Goal: Information Seeking & Learning: Learn about a topic

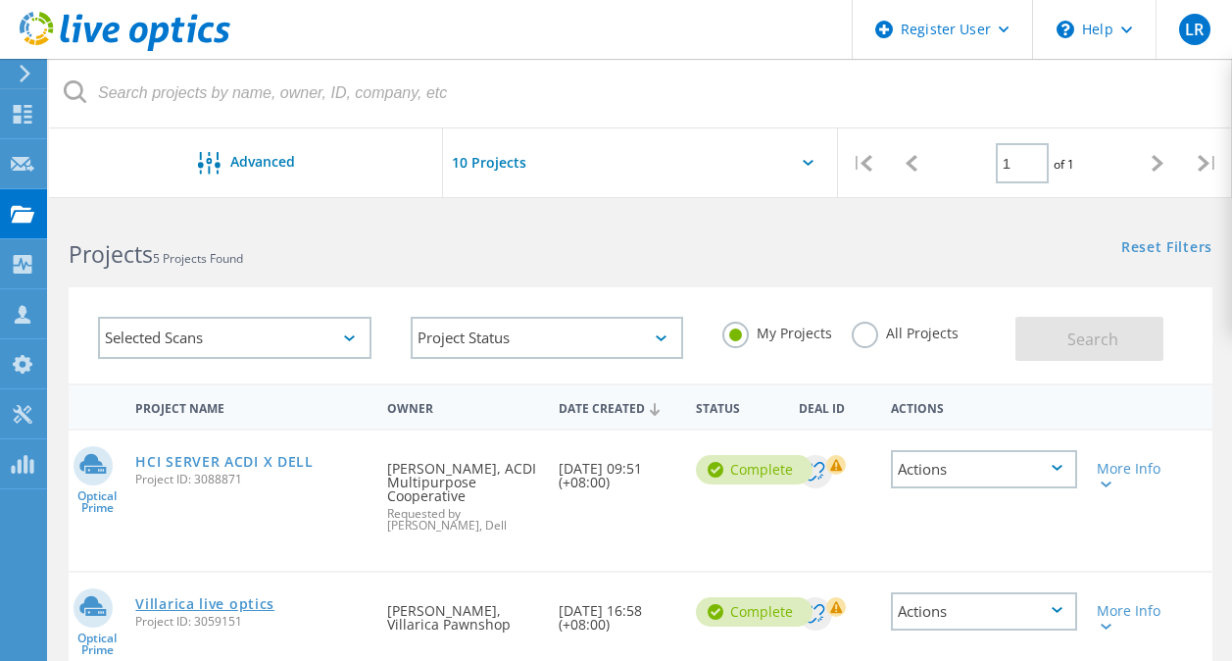
scroll to position [196, 0]
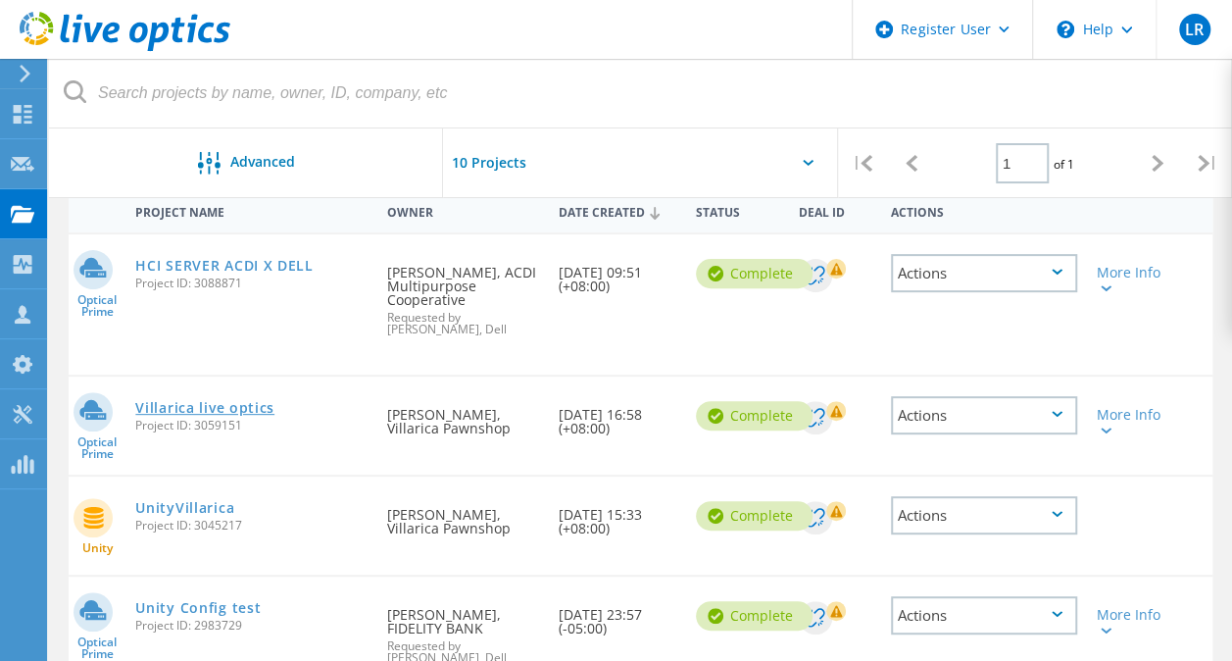
click at [216, 405] on link "Villarica live optics" at bounding box center [204, 408] width 139 height 14
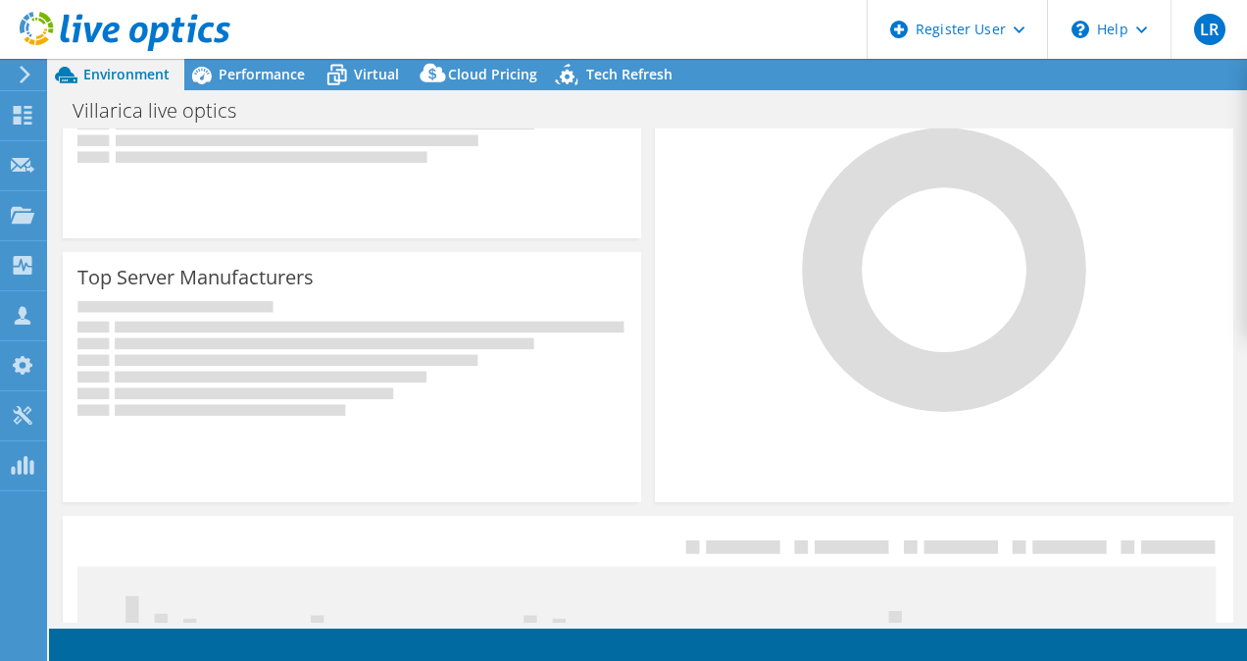
scroll to position [392, 0]
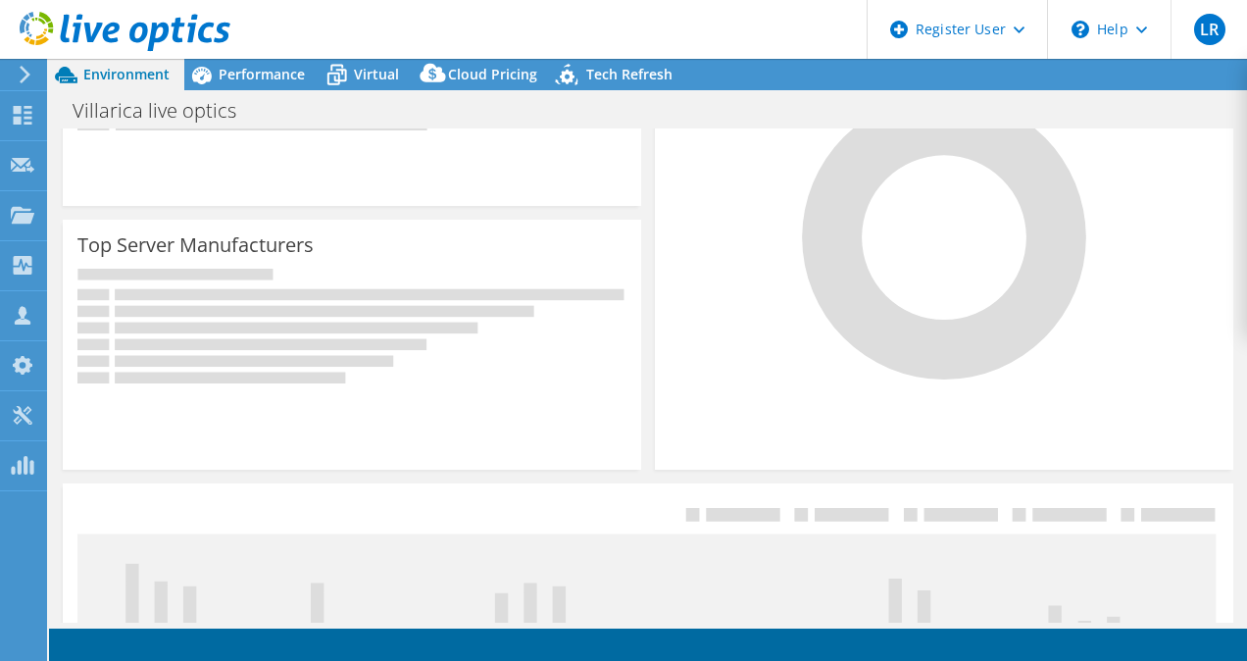
select select "USD"
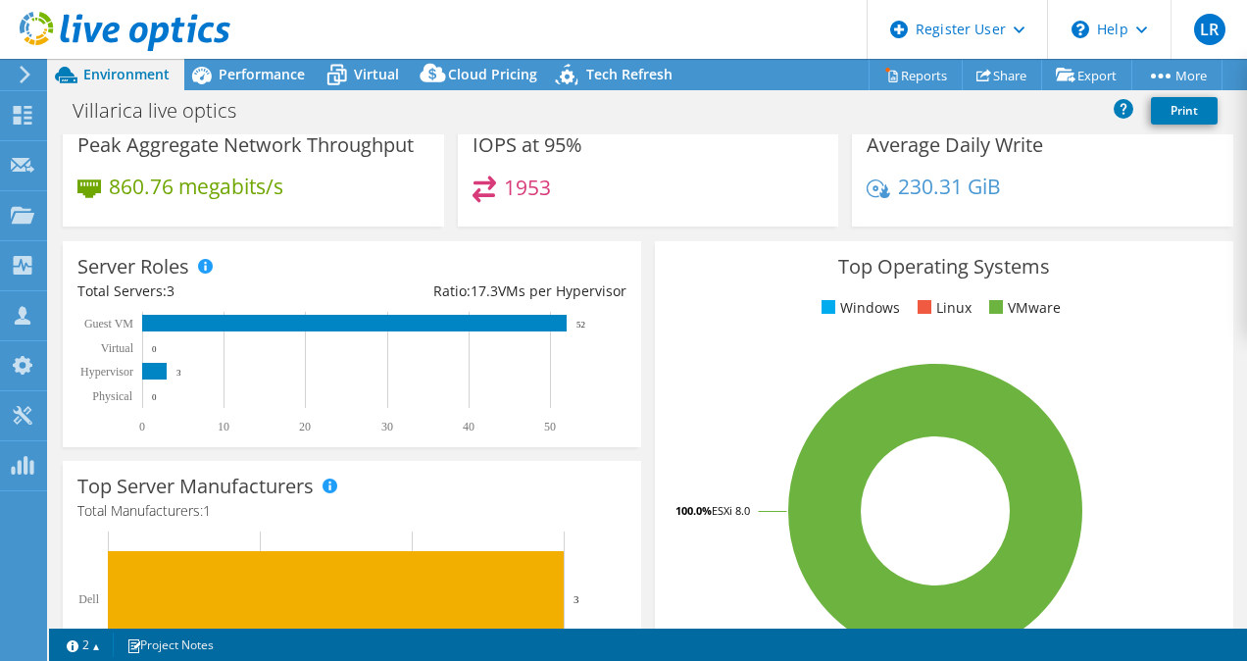
scroll to position [0, 0]
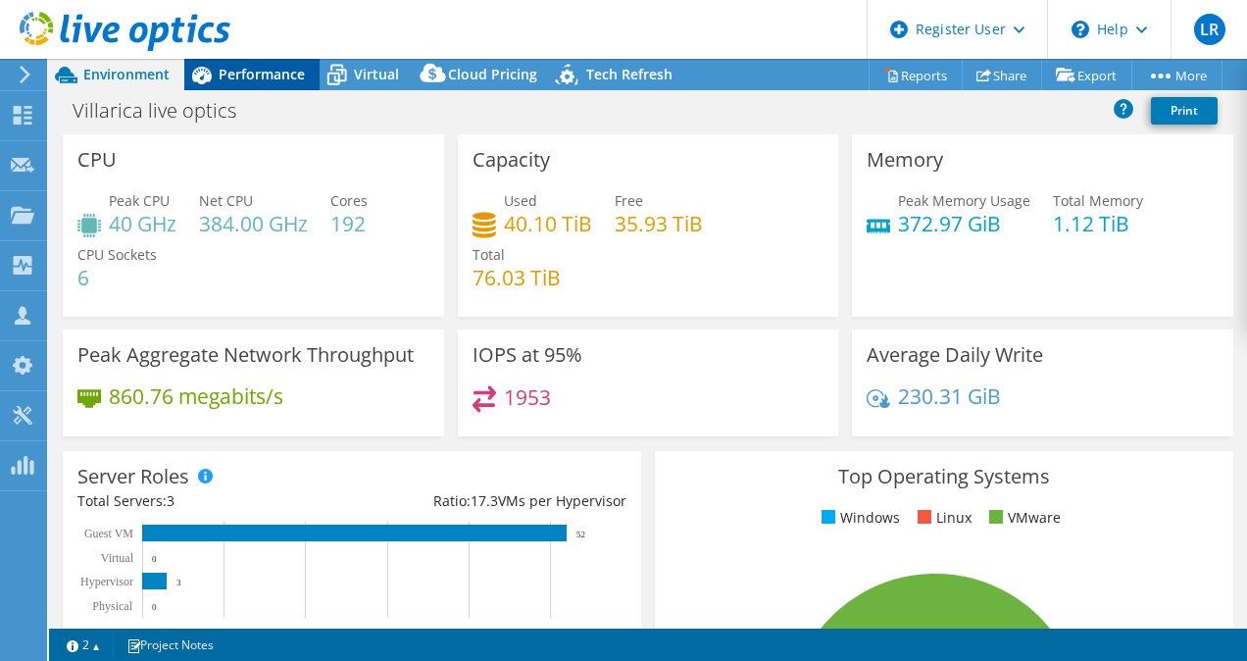
click at [278, 82] on span "Performance" at bounding box center [262, 74] width 86 height 19
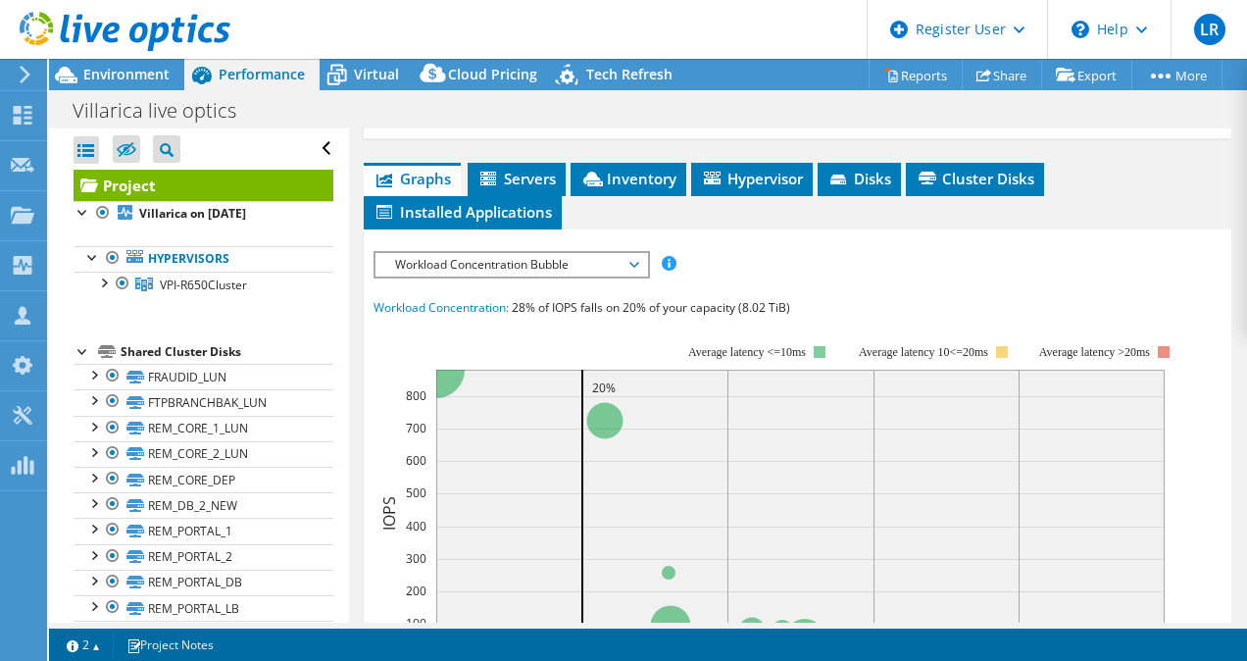
scroll to position [490, 0]
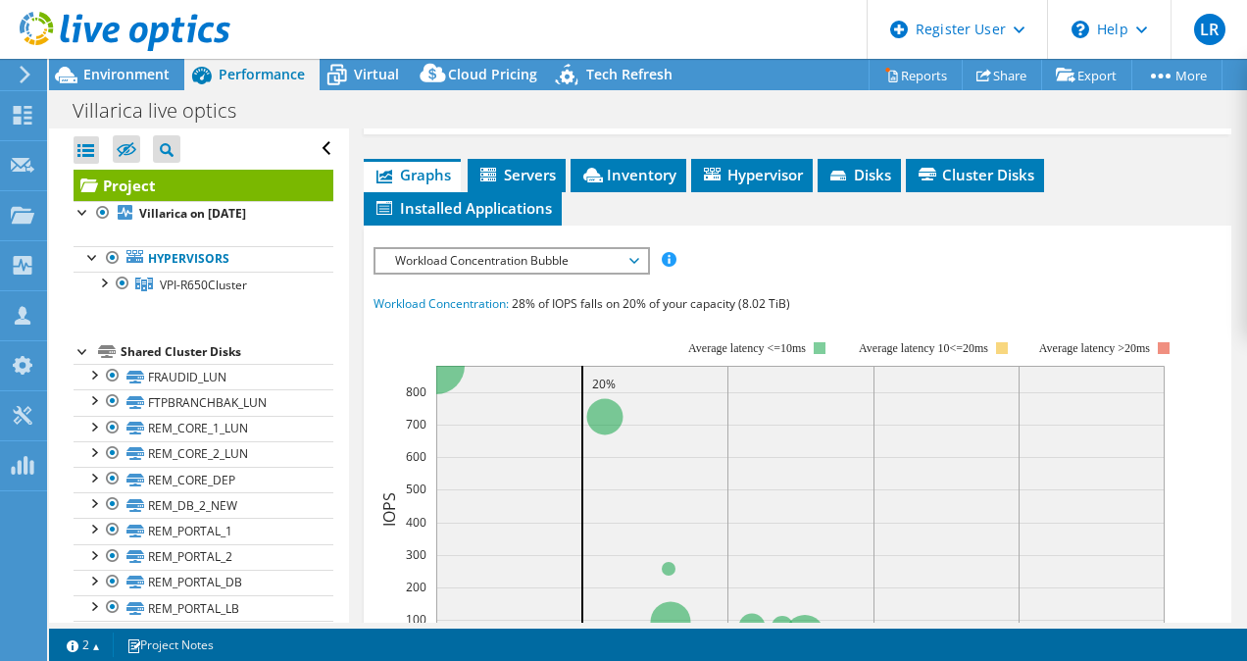
click at [314, 142] on div "Open All Close All Hide Excluded Nodes Project Tree Filter" at bounding box center [204, 148] width 260 height 41
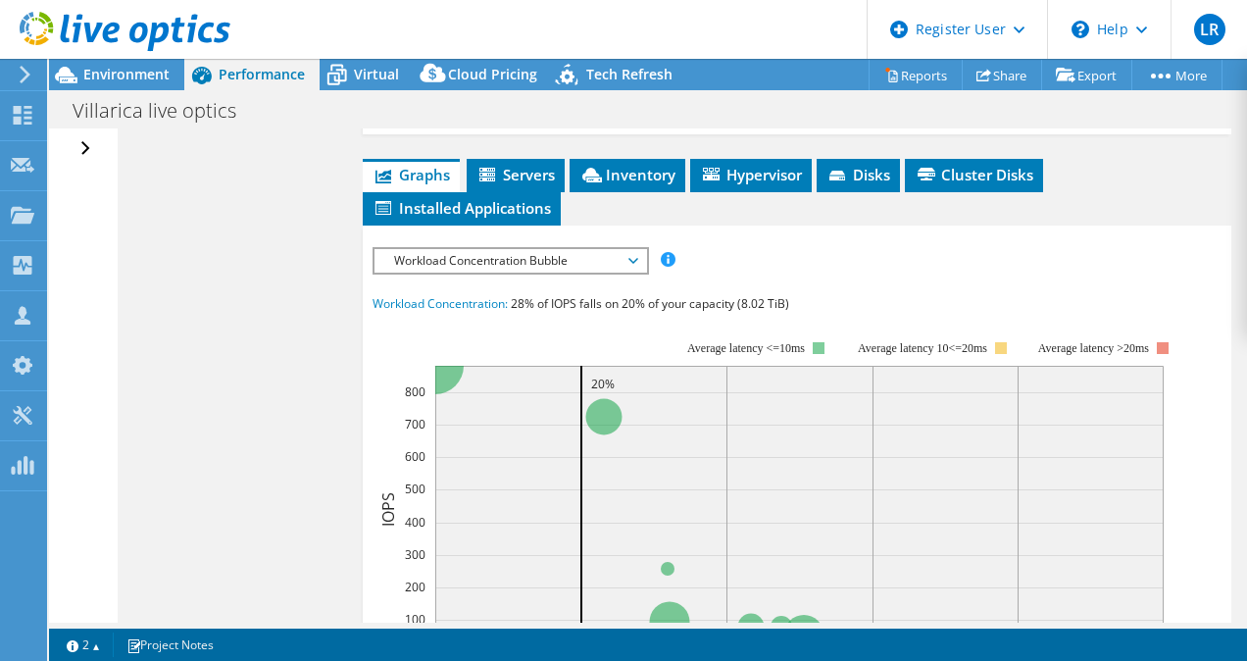
click at [565, 273] on span "Workload Concentration Bubble" at bounding box center [510, 261] width 252 height 24
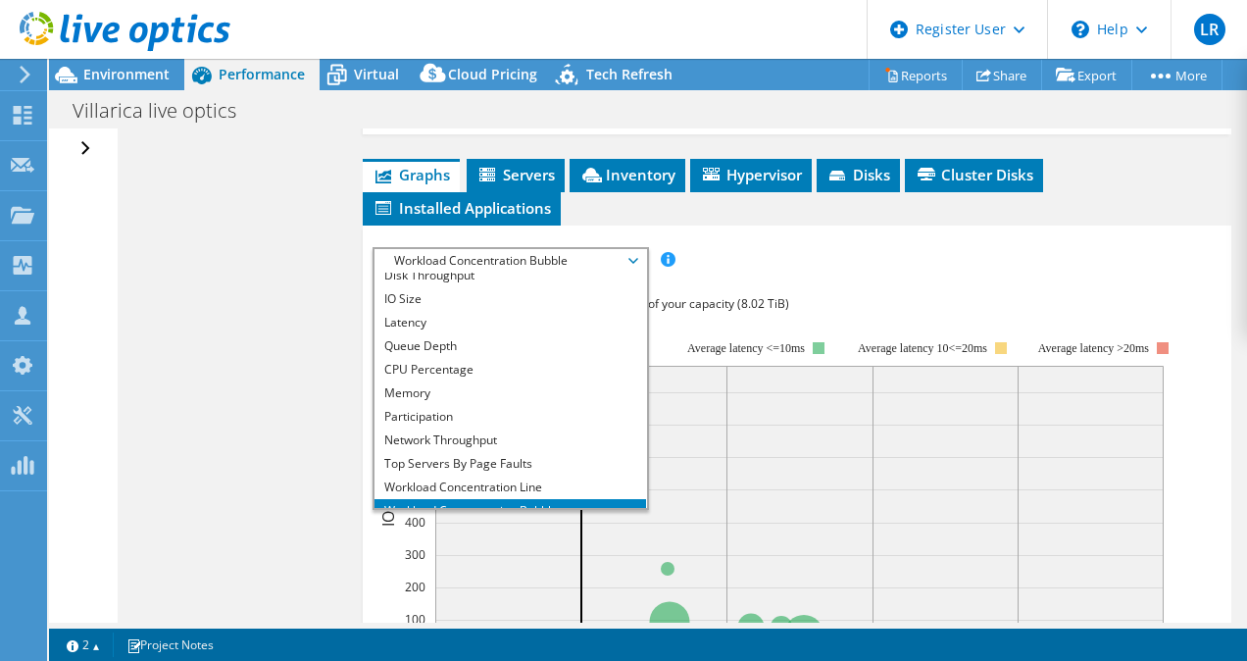
scroll to position [0, 0]
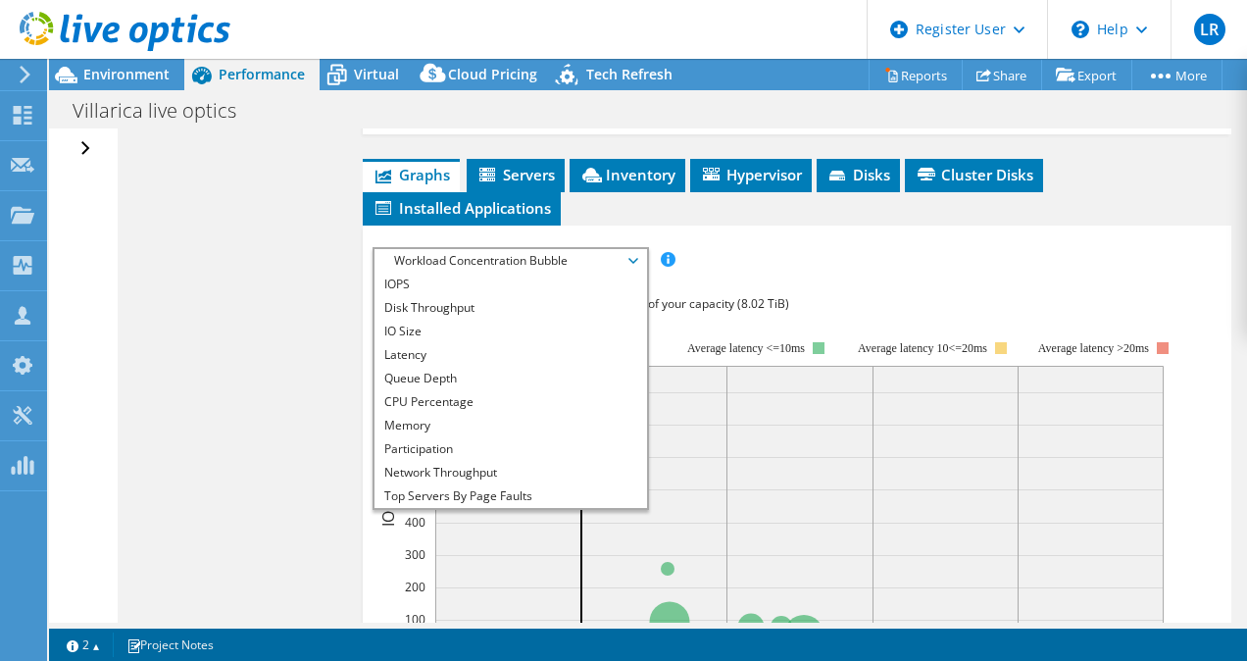
click at [870, 331] on div "IOPS Disk Throughput IO Size Latency Queue Depth CPU Percentage Memory Page Fau…" at bounding box center [798, 609] width 850 height 725
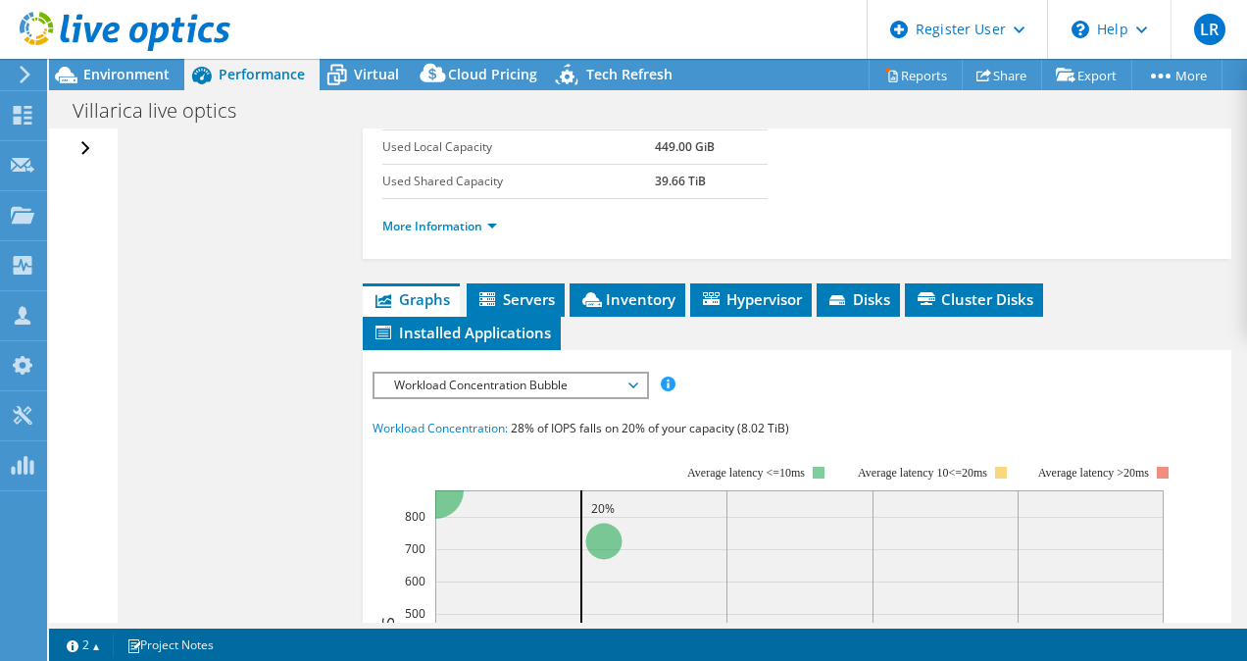
scroll to position [490, 0]
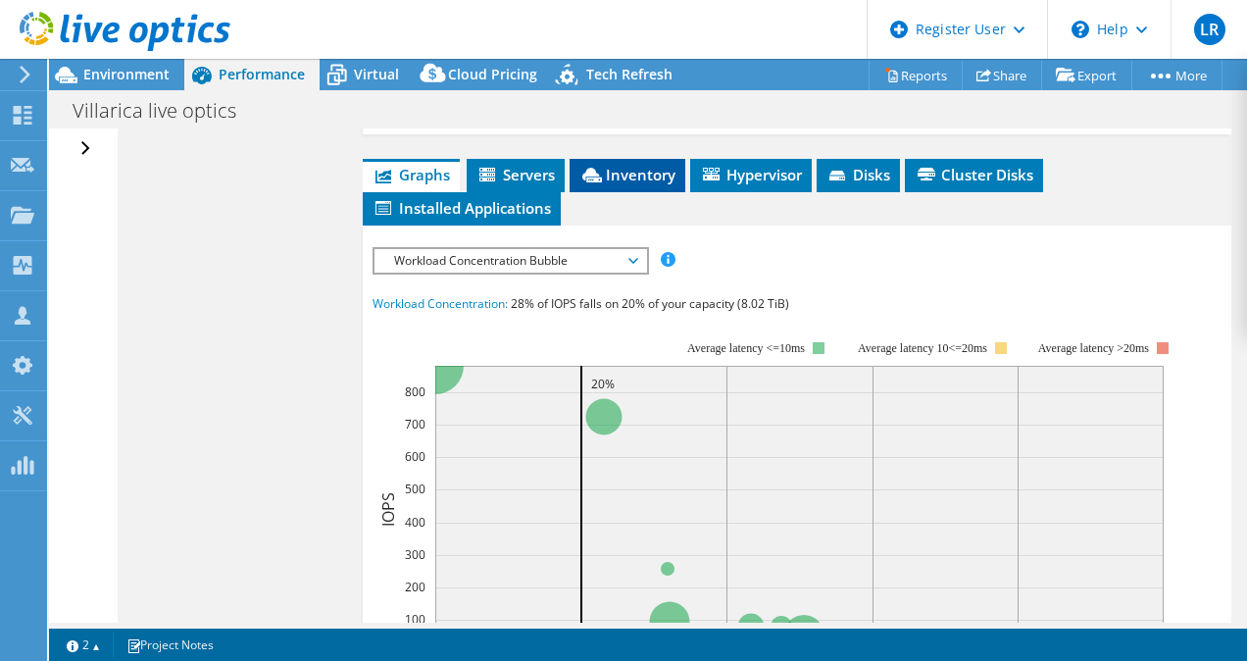
click at [653, 192] on li "Inventory" at bounding box center [628, 175] width 116 height 33
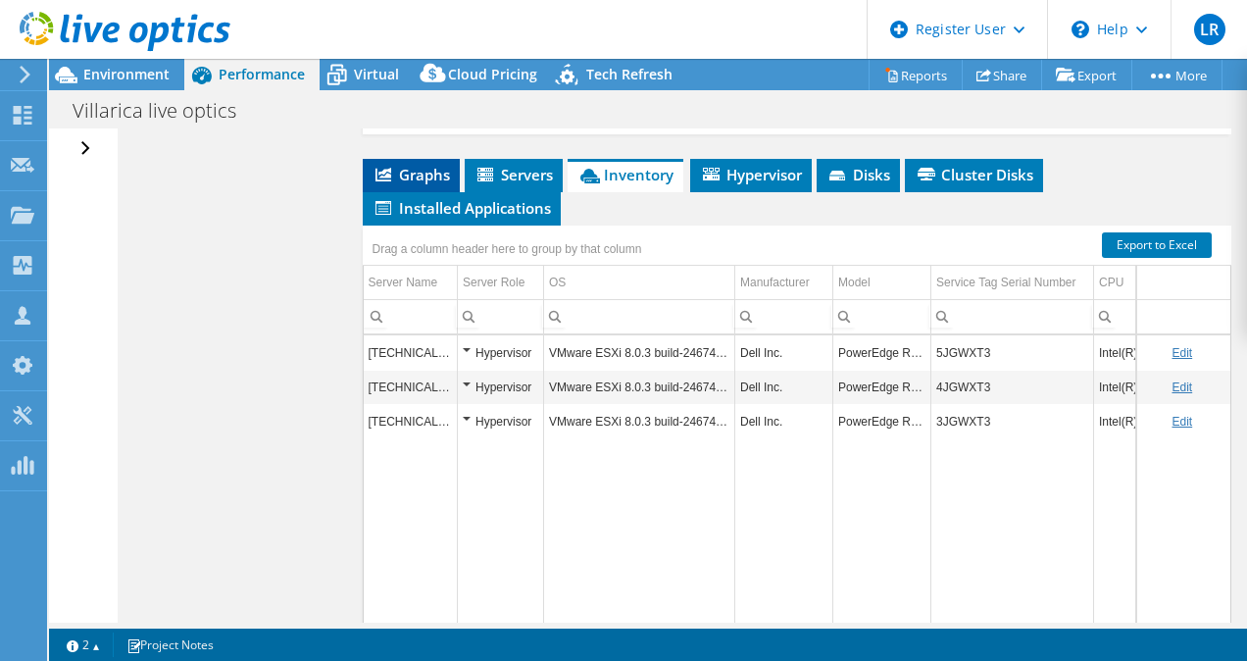
click at [406, 184] on span "Graphs" at bounding box center [411, 175] width 77 height 20
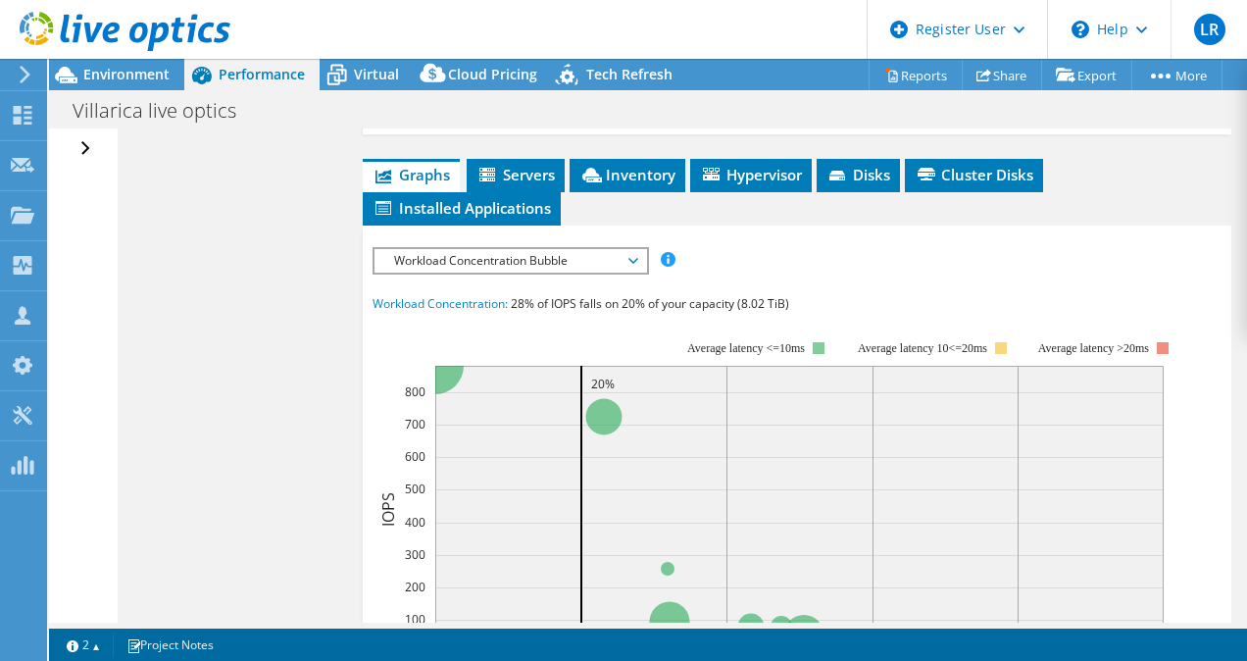
click at [480, 273] on span "Workload Concentration Bubble" at bounding box center [510, 261] width 252 height 24
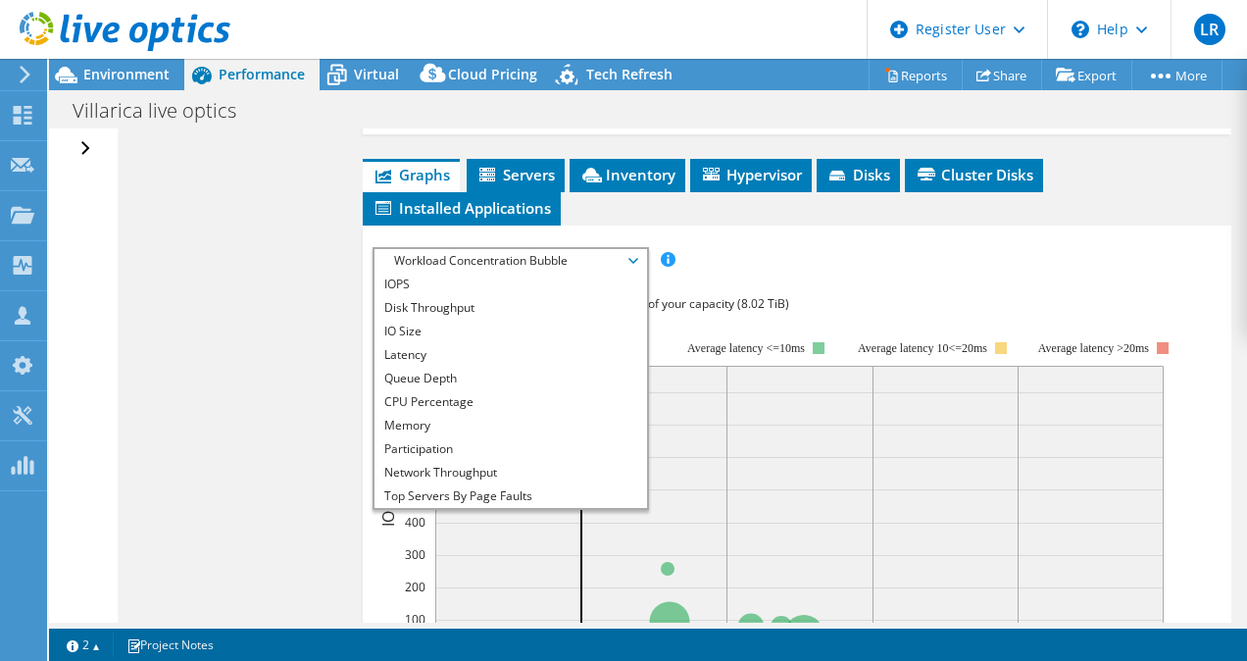
drag, startPoint x: 725, startPoint y: 309, endPoint x: 692, endPoint y: 308, distance: 33.3
click at [725, 274] on div "IOPS Disk Throughput IO Size Latency Queue Depth CPU Percentage Memory Page Fau…" at bounding box center [798, 260] width 850 height 26
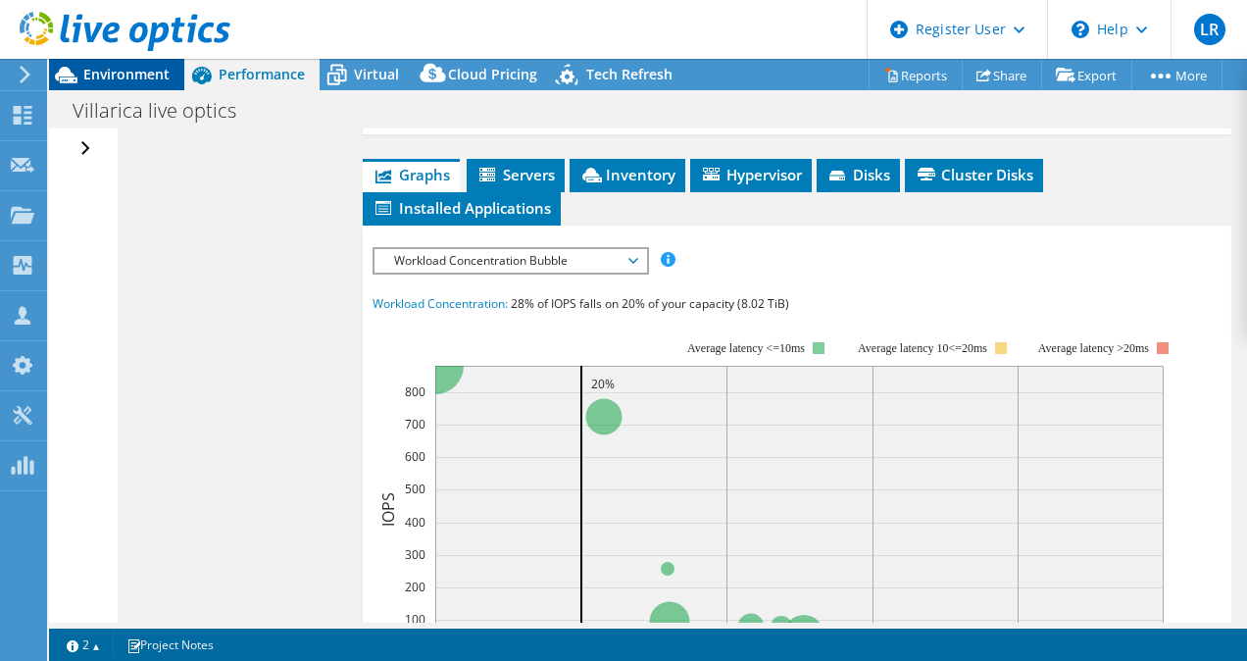
drag, startPoint x: 147, startPoint y: 74, endPoint x: 177, endPoint y: 88, distance: 33.8
click at [149, 74] on span "Environment" at bounding box center [126, 74] width 86 height 19
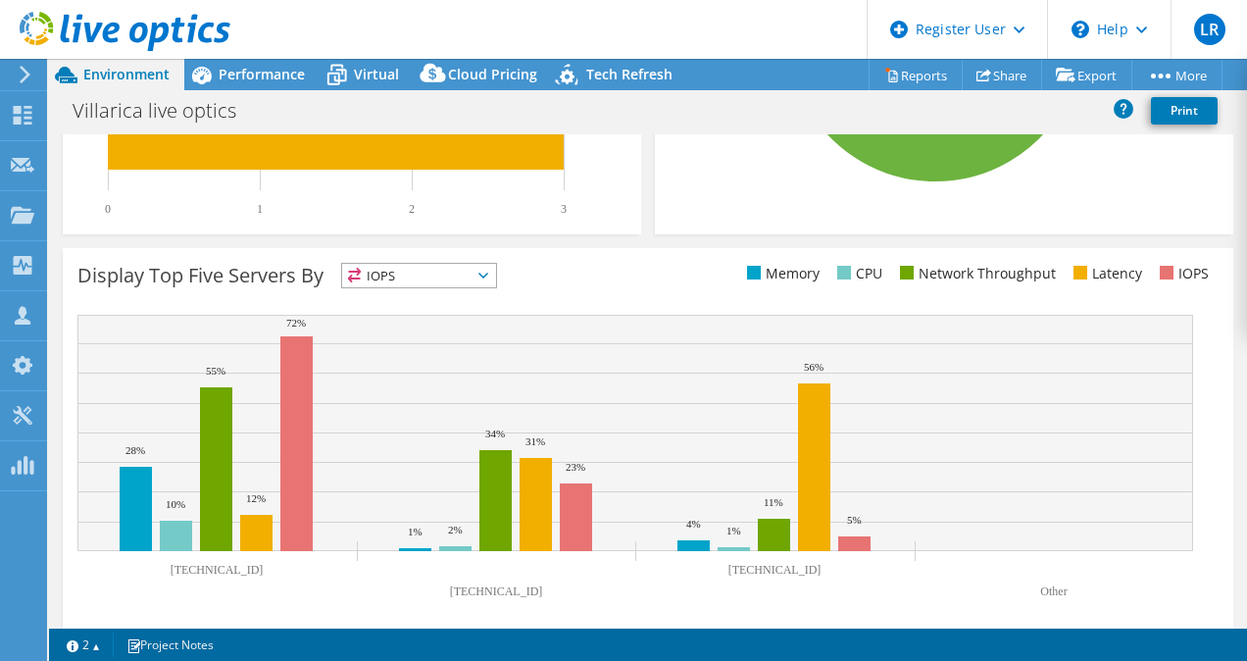
scroll to position [700, 0]
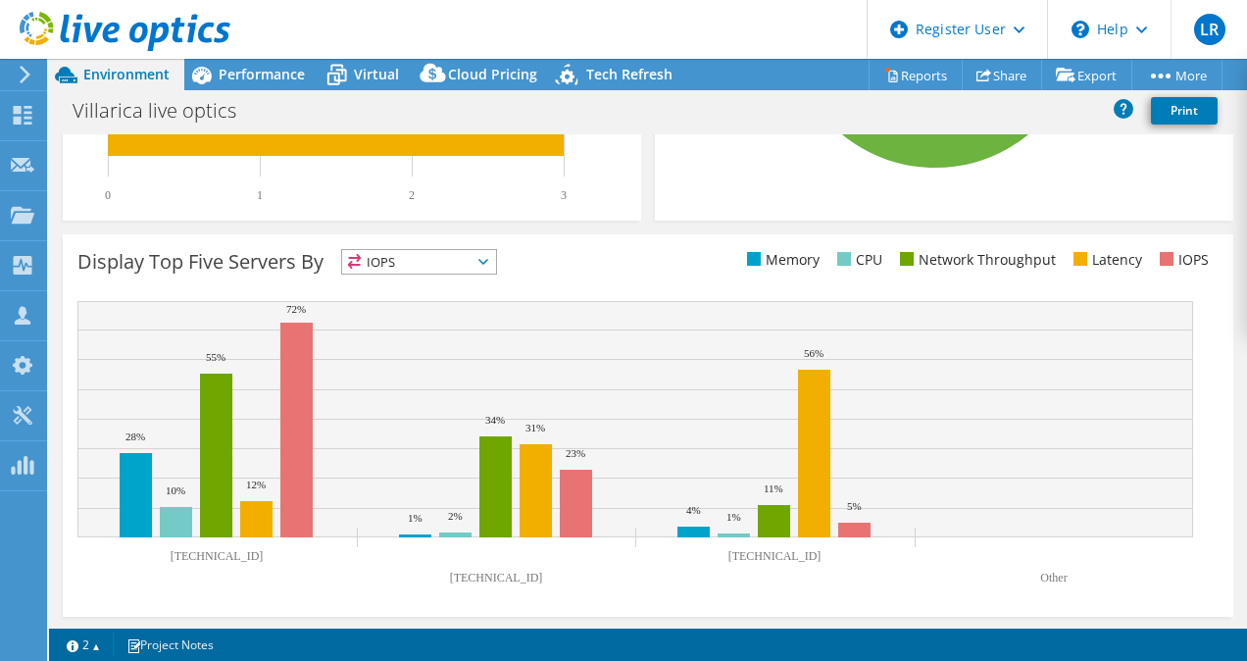
click at [423, 267] on span "IOPS" at bounding box center [419, 262] width 154 height 24
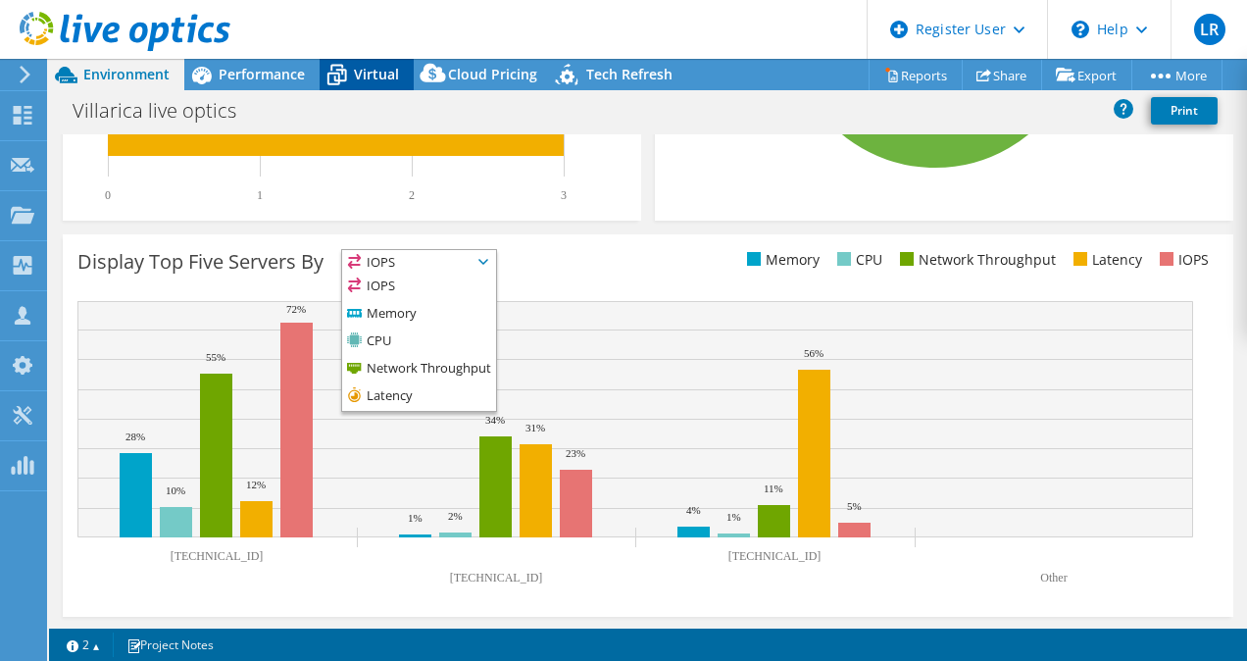
click at [385, 80] on span "Virtual" at bounding box center [376, 74] width 45 height 19
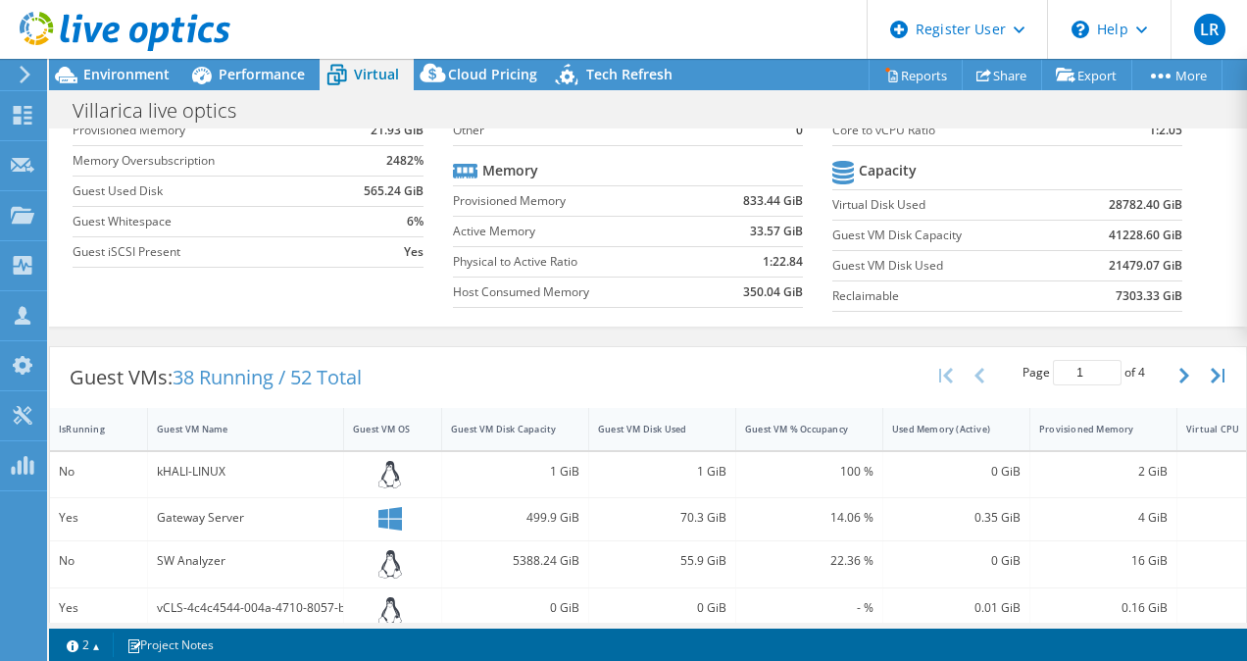
scroll to position [196, 0]
